Goal: Complete application form

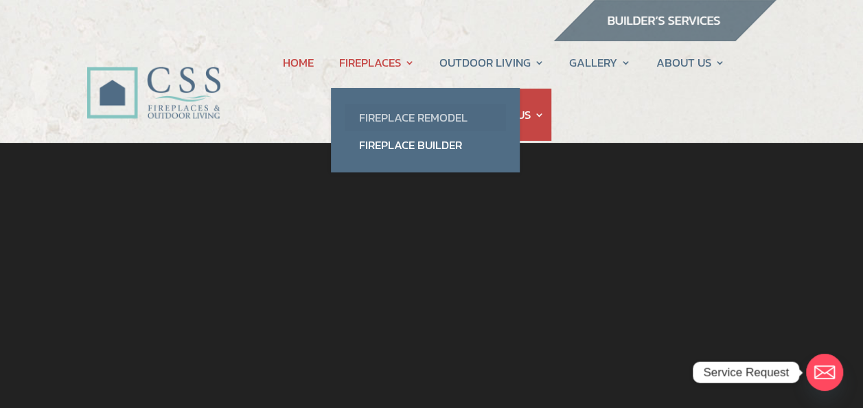
click at [387, 119] on link "Fireplace Remodel" at bounding box center [425, 117] width 161 height 27
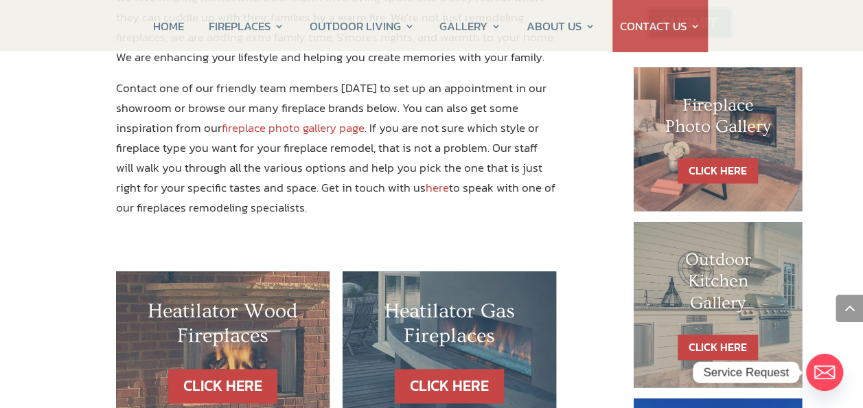
scroll to position [618, 0]
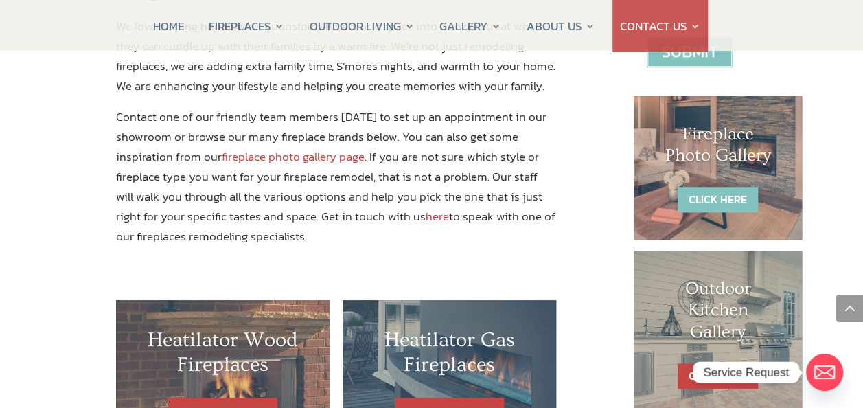
click at [741, 194] on link "CLICK HERE" at bounding box center [717, 199] width 80 height 25
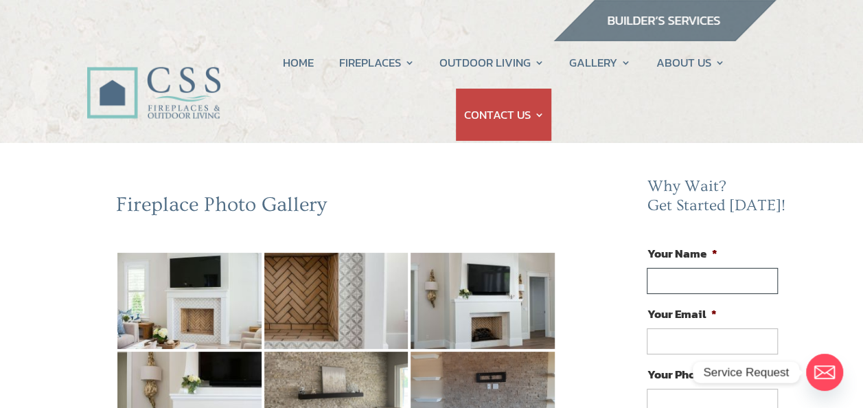
click at [670, 275] on input "Your Name *" at bounding box center [712, 281] width 130 height 26
type input "Charlene DeStefano"
type input "wcnd80@gmail.com"
type input "(952) 239-7418"
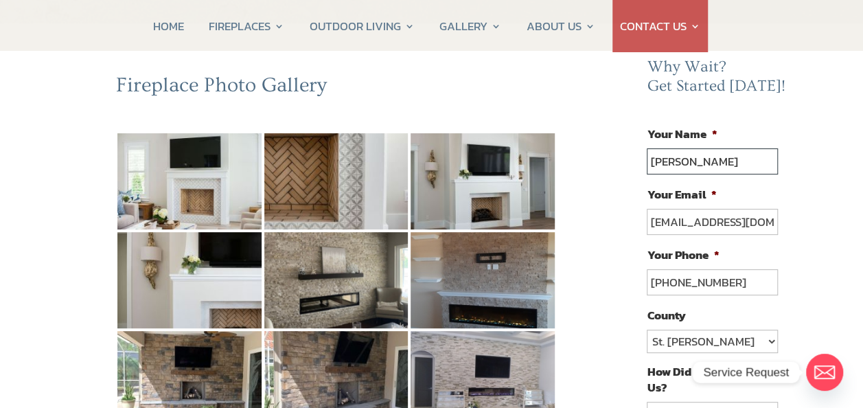
scroll to position [206, 0]
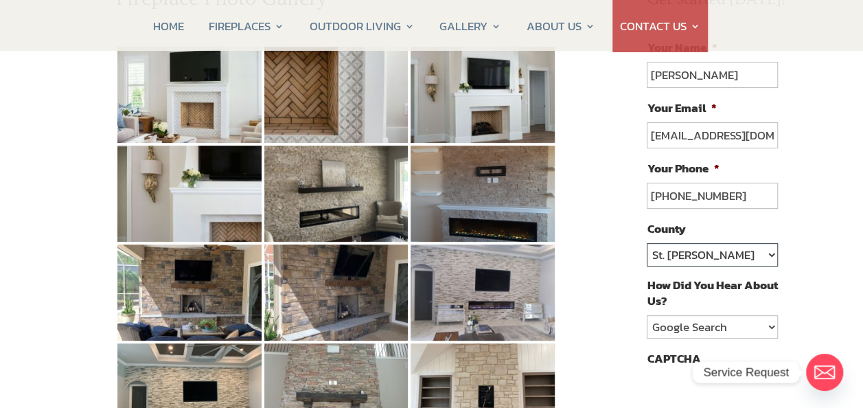
click at [772, 253] on select "St. Johns Clay Volusia Flagler Duval Nassau Other" at bounding box center [712, 254] width 130 height 23
select select "[PERSON_NAME]"
click at [647, 243] on select "St. Johns Clay Volusia Flagler Duval Nassau Other" at bounding box center [712, 254] width 130 height 23
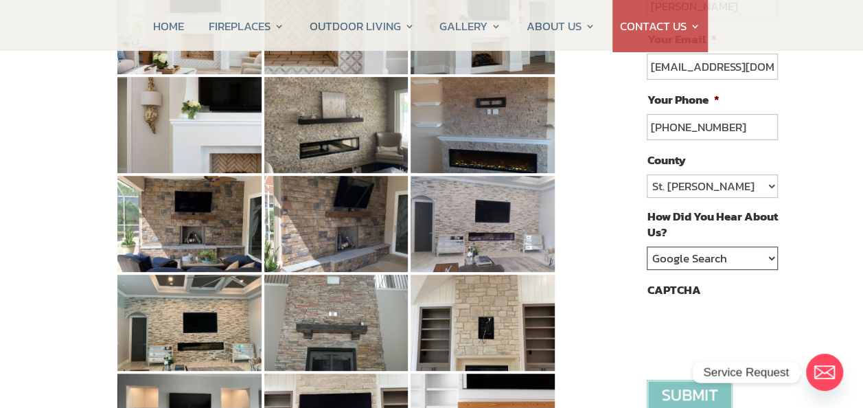
click at [769, 254] on select "Google Search Google Ad Referral Magazine Ad Social Media Other" at bounding box center [712, 257] width 130 height 23
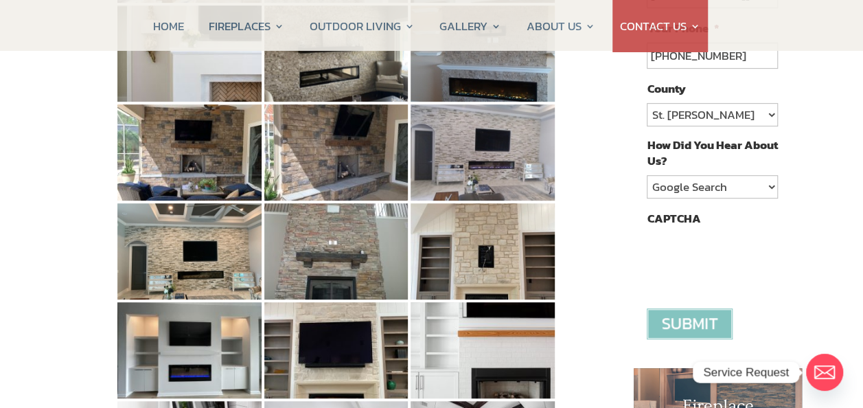
scroll to position [412, 0]
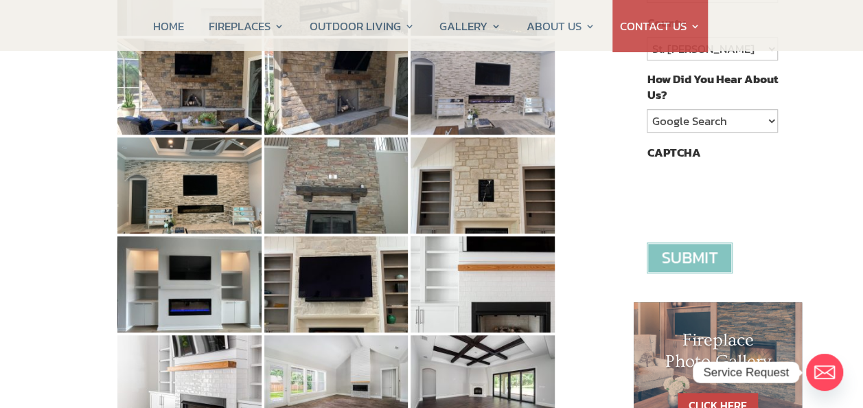
click at [689, 249] on input "image" at bounding box center [690, 257] width 86 height 31
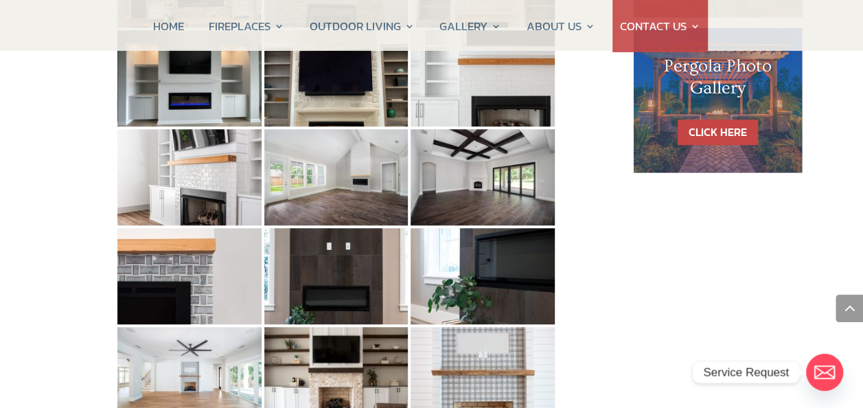
scroll to position [755, 0]
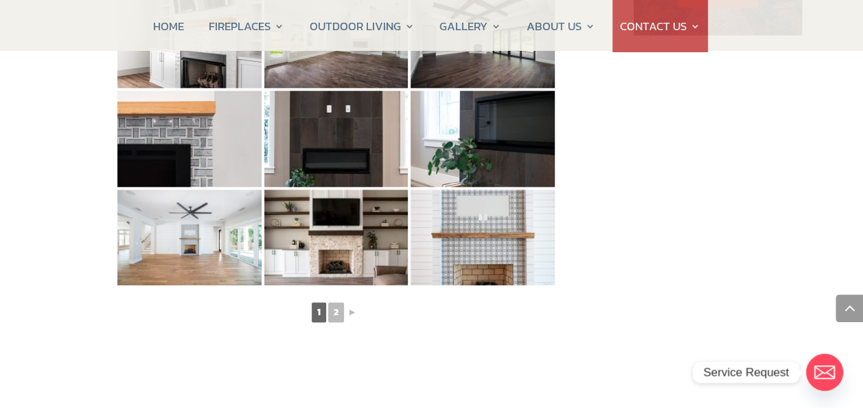
click at [830, 372] on circle "Email" at bounding box center [824, 372] width 37 height 37
